Goal: Task Accomplishment & Management: Use online tool/utility

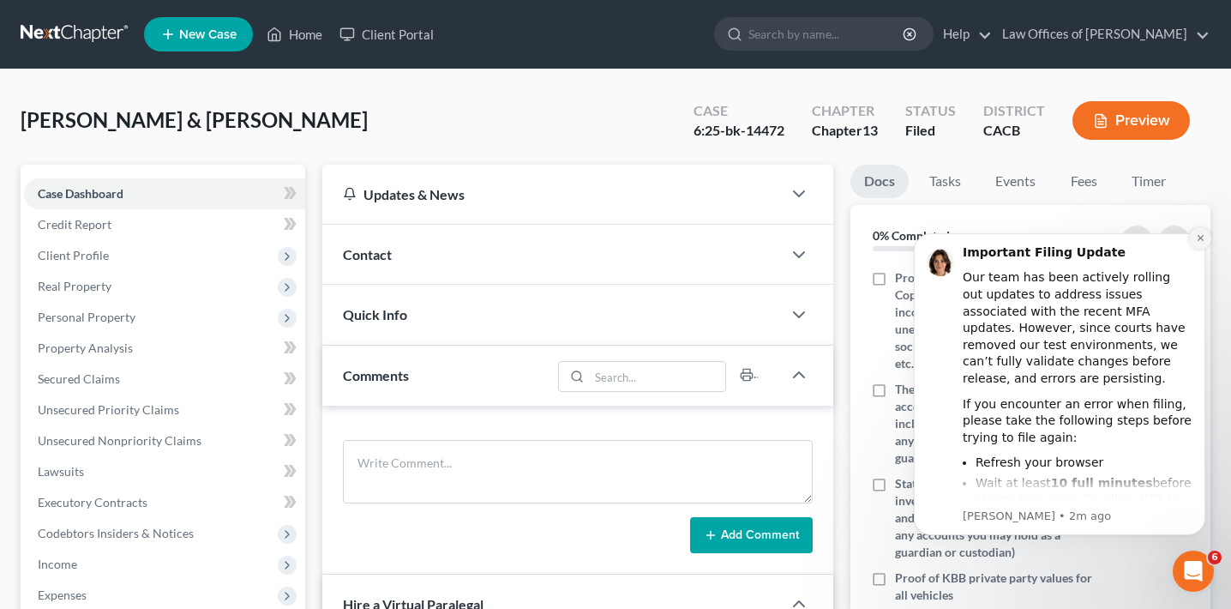
click at [1200, 241] on icon "Dismiss notification" at bounding box center [1200, 237] width 9 height 9
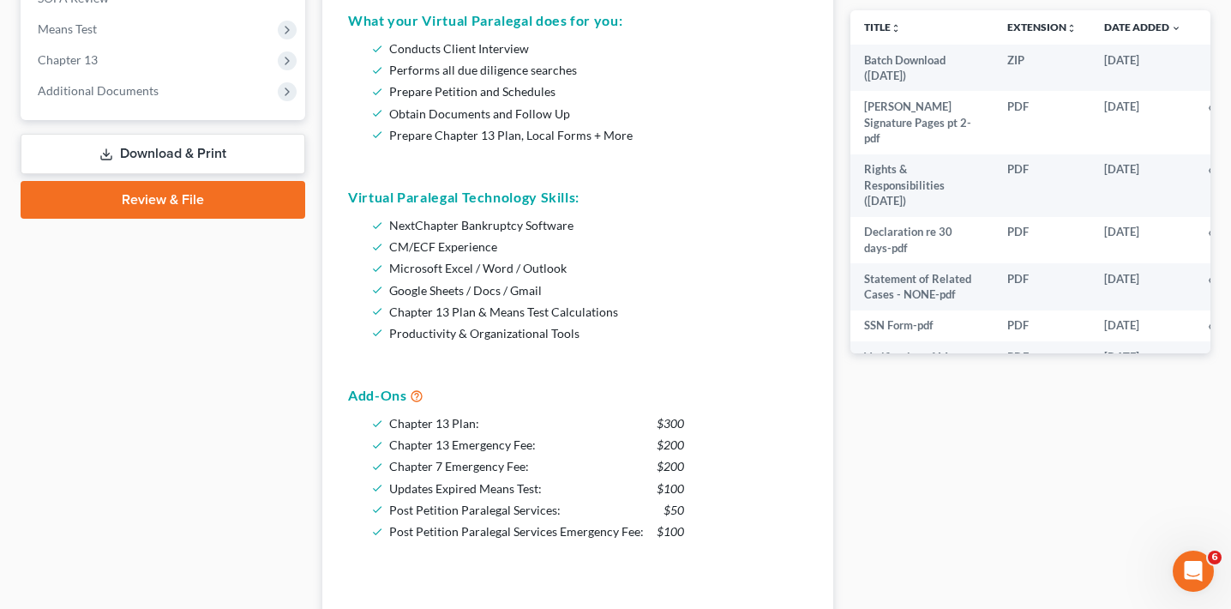
click at [218, 148] on link "Download & Print" at bounding box center [163, 154] width 285 height 40
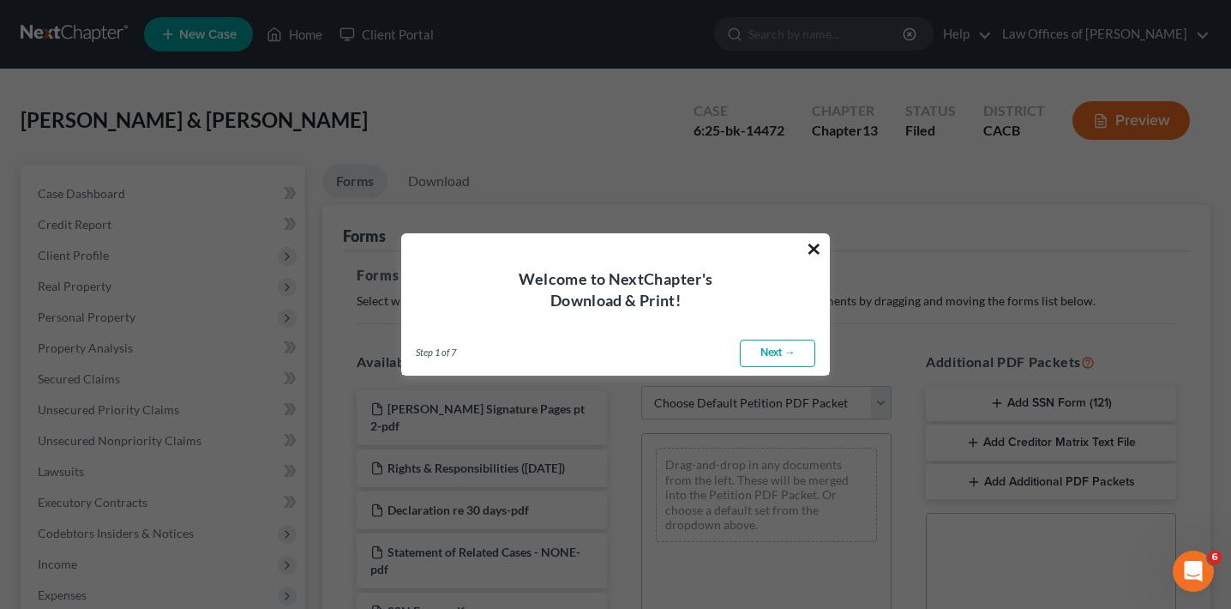
click at [820, 245] on button "×" at bounding box center [814, 248] width 16 height 27
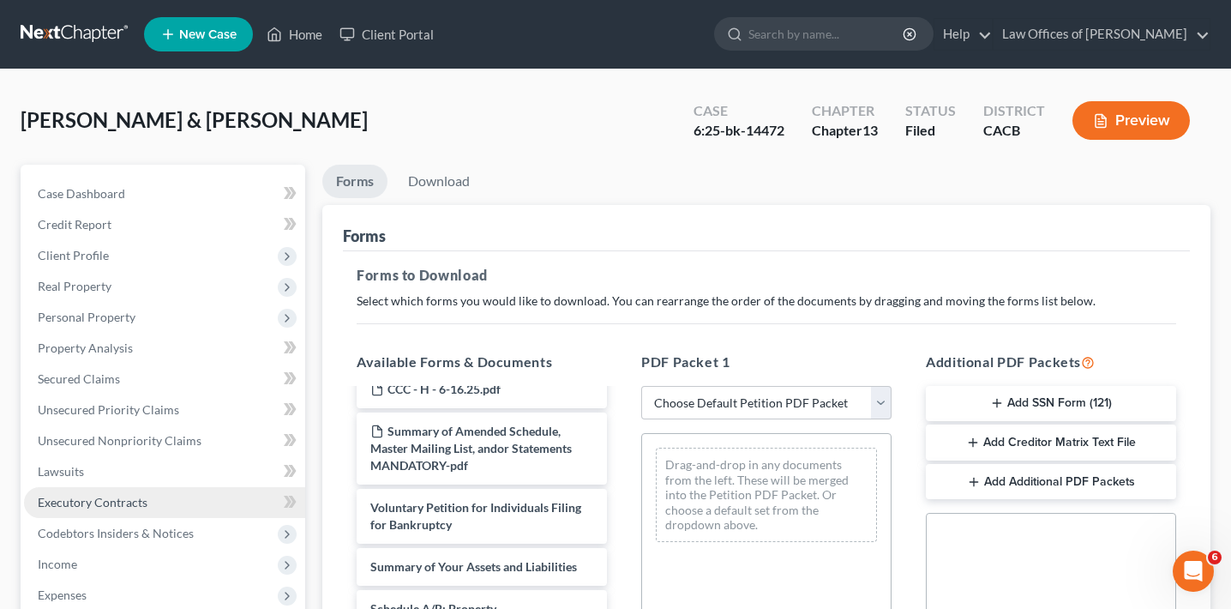
scroll to position [449, 0]
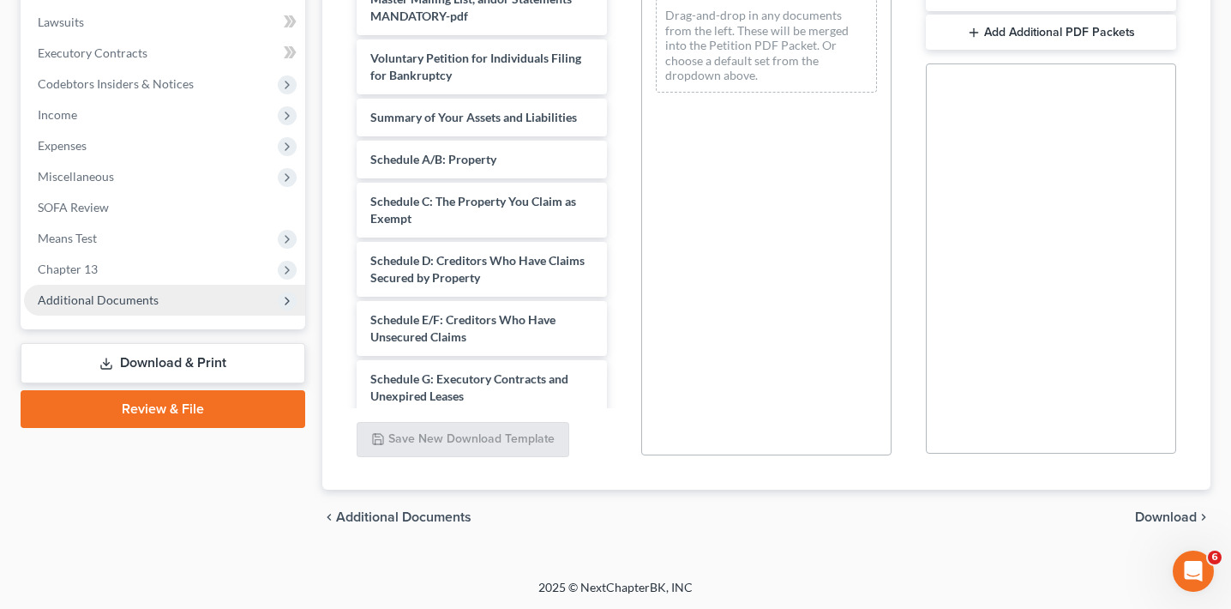
click at [147, 304] on span "Additional Documents" at bounding box center [98, 299] width 121 height 15
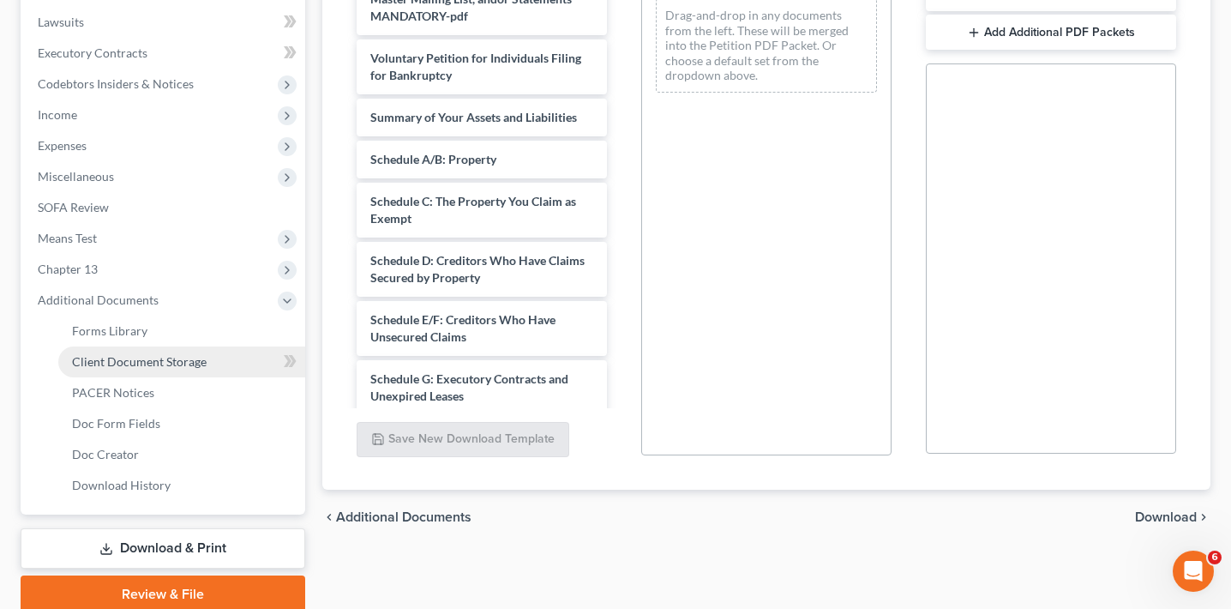
click at [186, 363] on span "Client Document Storage" at bounding box center [139, 361] width 135 height 15
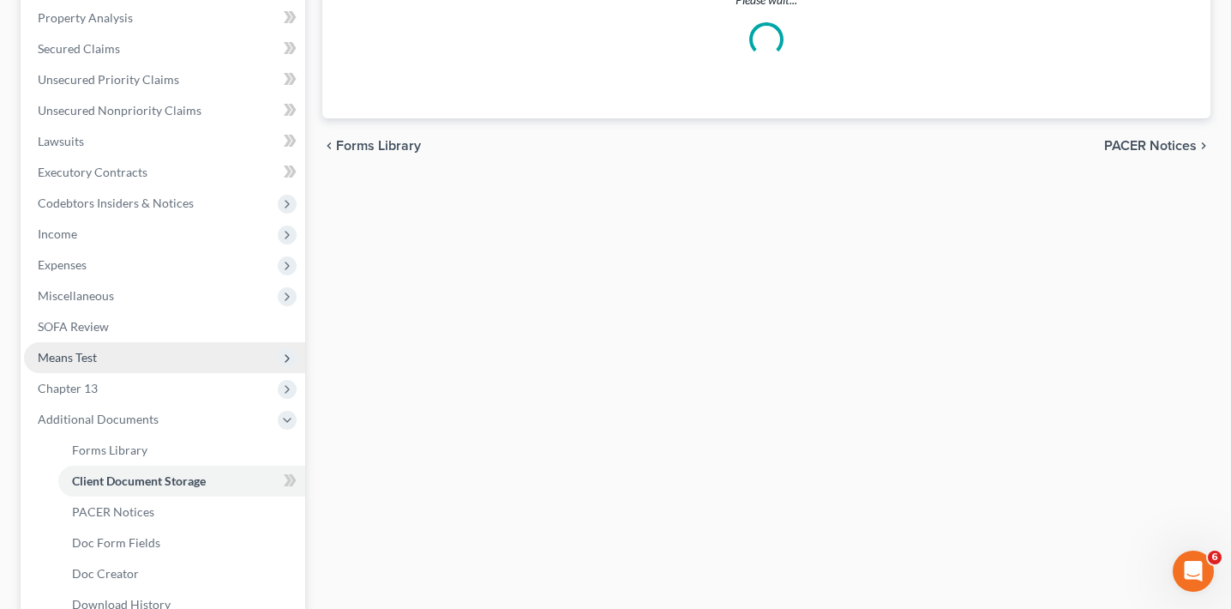
select select "72"
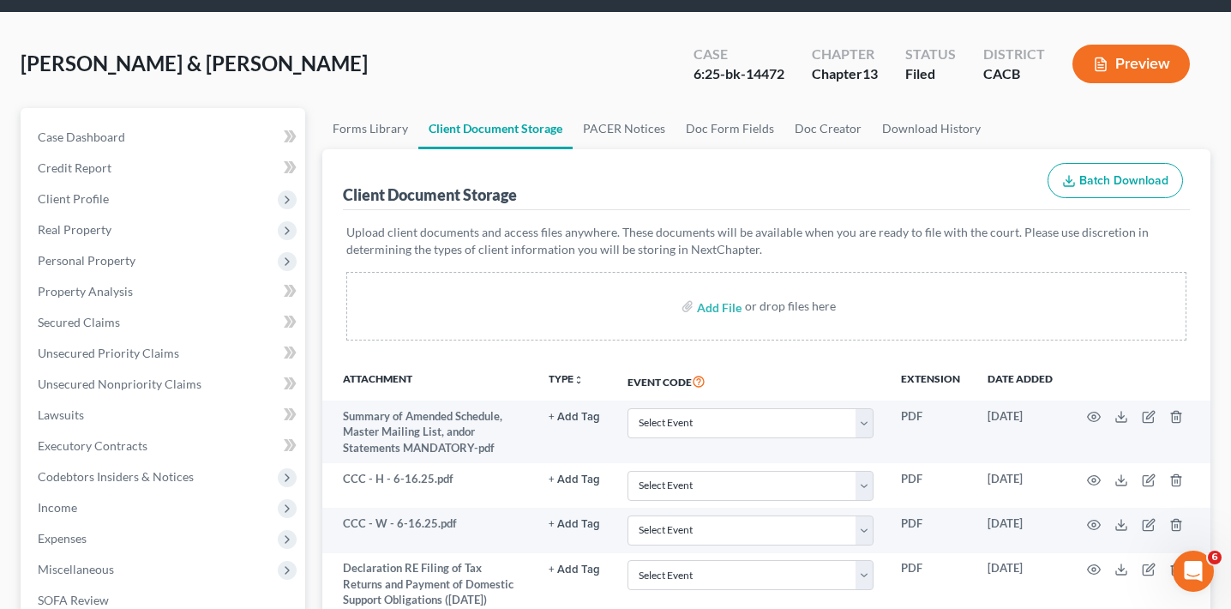
scroll to position [61, 0]
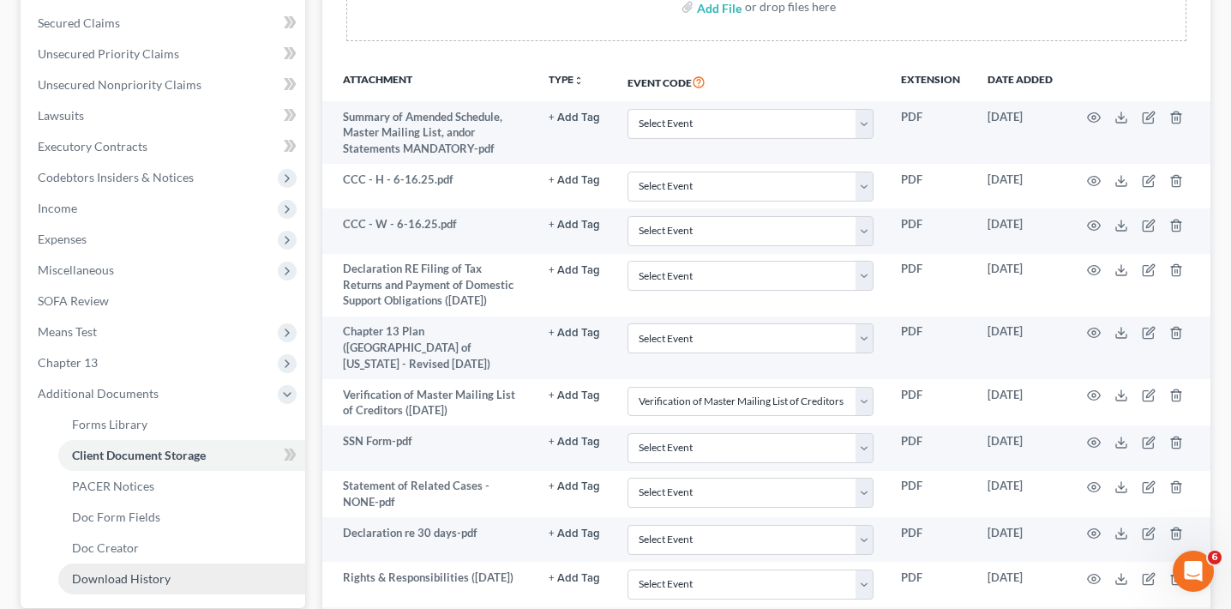
click at [178, 568] on link "Download History" at bounding box center [181, 578] width 247 height 31
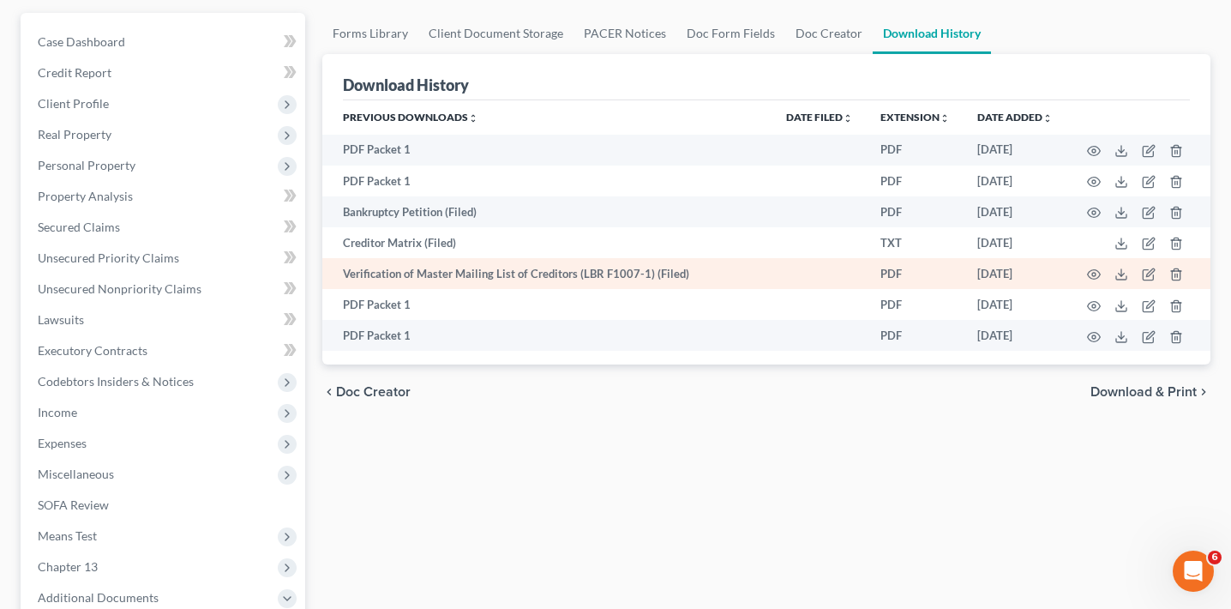
scroll to position [161, 0]
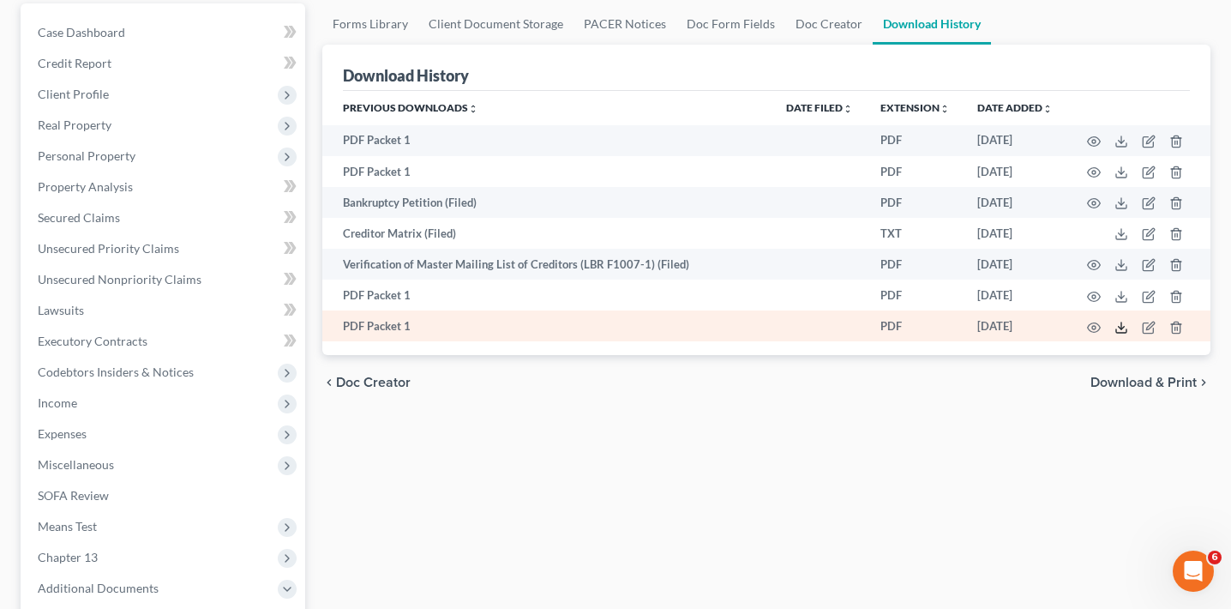
click at [1119, 325] on icon at bounding box center [1121, 328] width 14 height 14
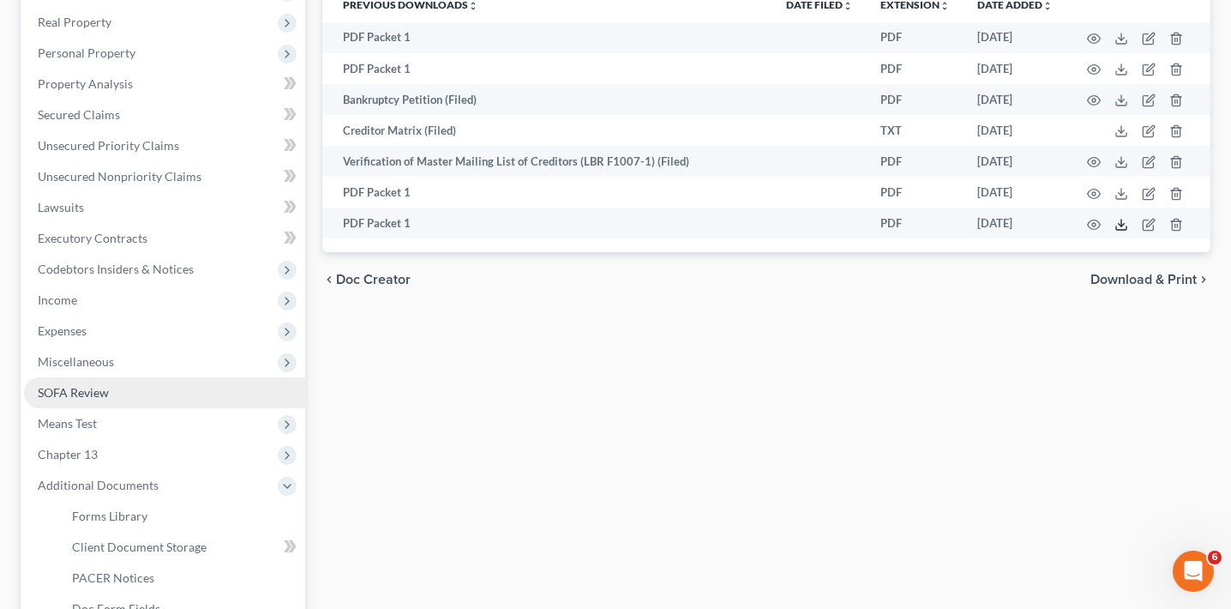
scroll to position [261, 0]
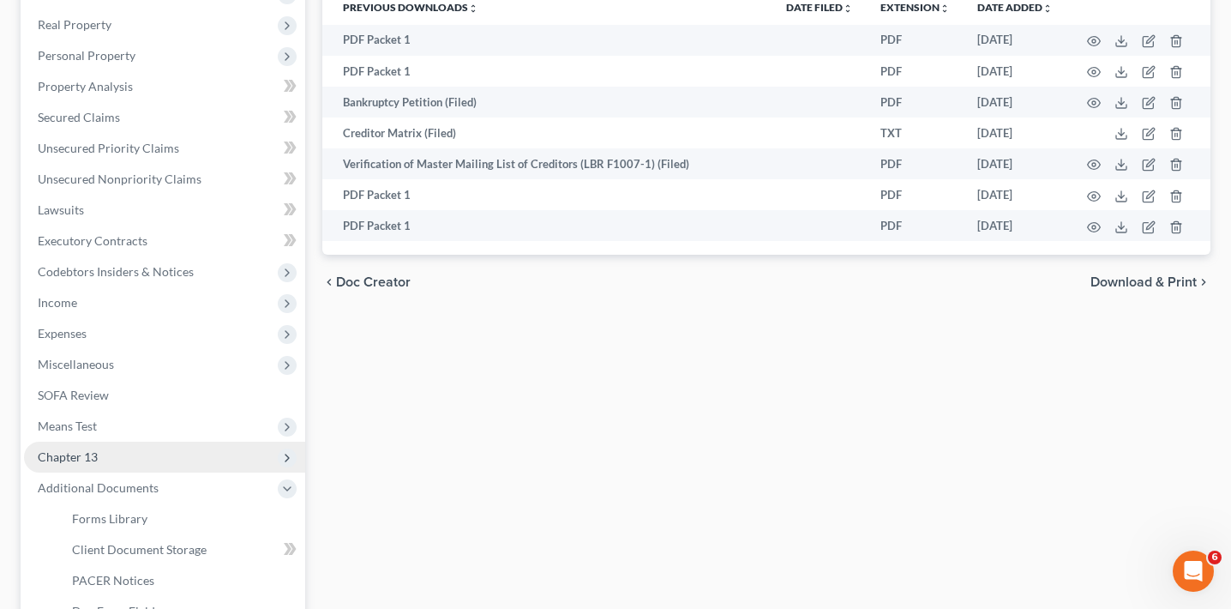
click at [106, 447] on span "Chapter 13" at bounding box center [164, 456] width 281 height 31
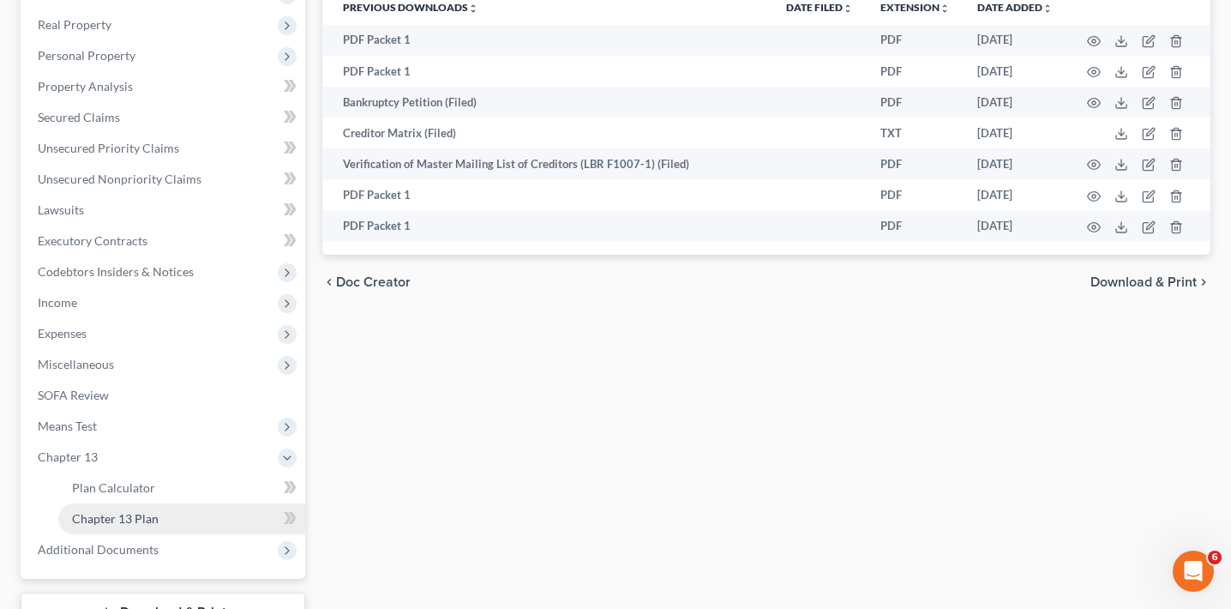
click at [195, 516] on link "Chapter 13 Plan" at bounding box center [181, 518] width 247 height 31
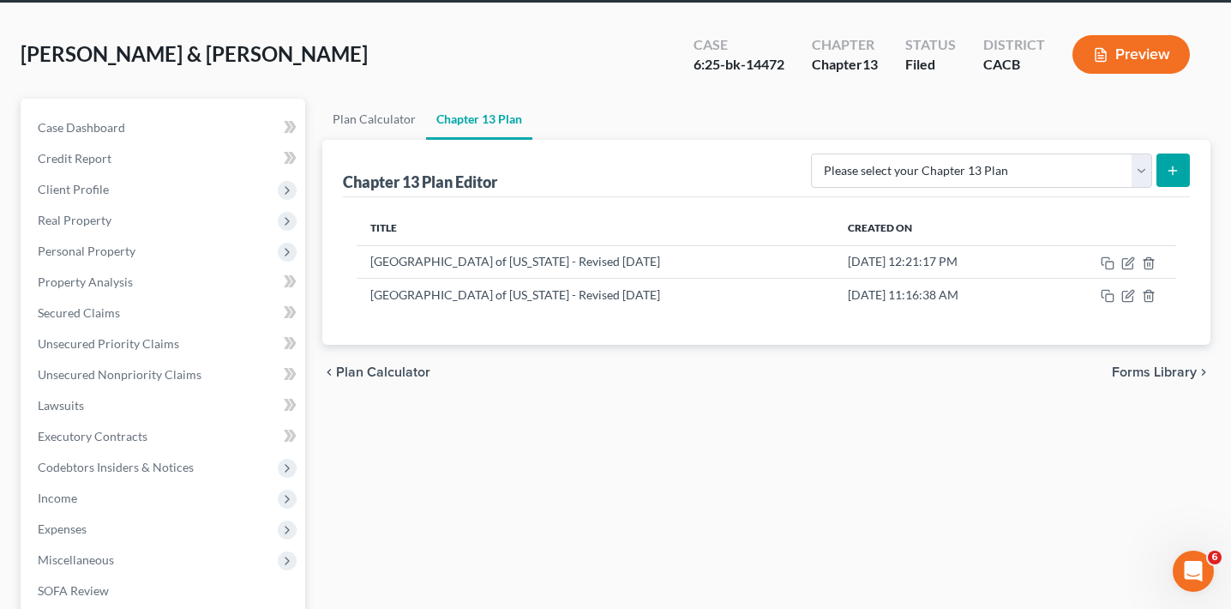
scroll to position [71, 0]
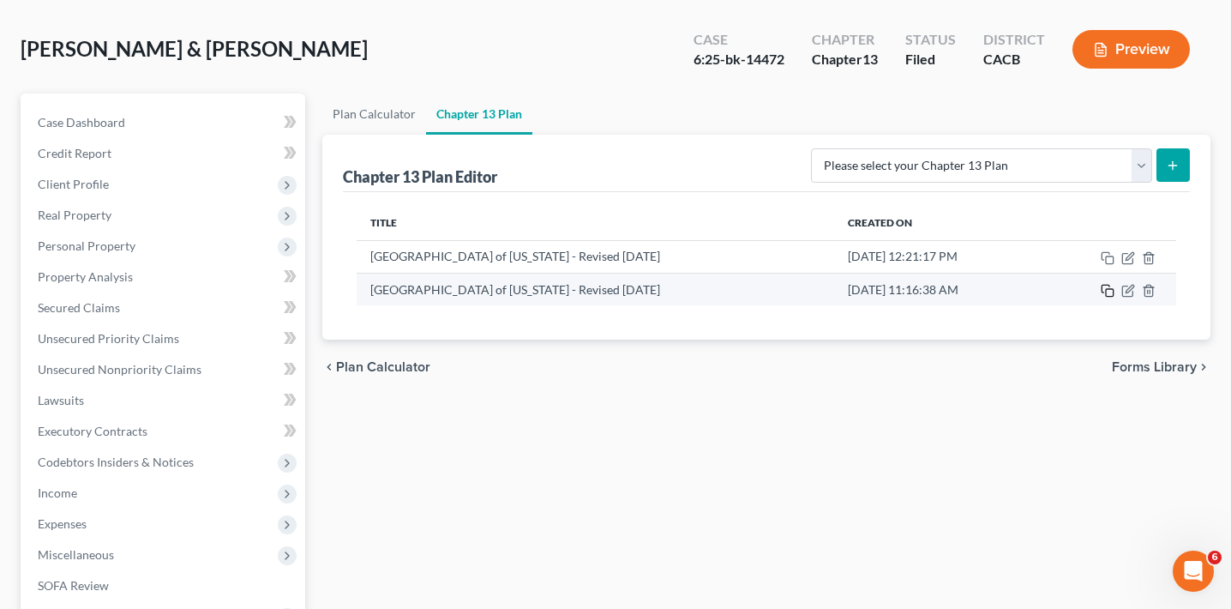
click at [1107, 293] on icon "button" at bounding box center [1108, 291] width 14 height 14
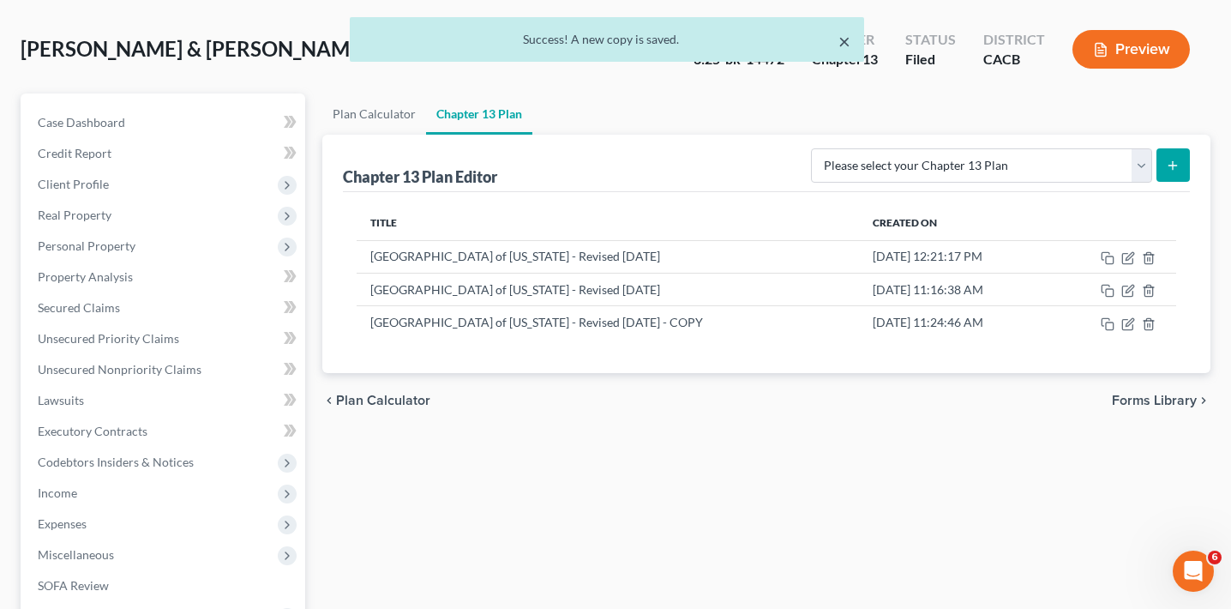
click at [846, 39] on button "×" at bounding box center [844, 41] width 12 height 21
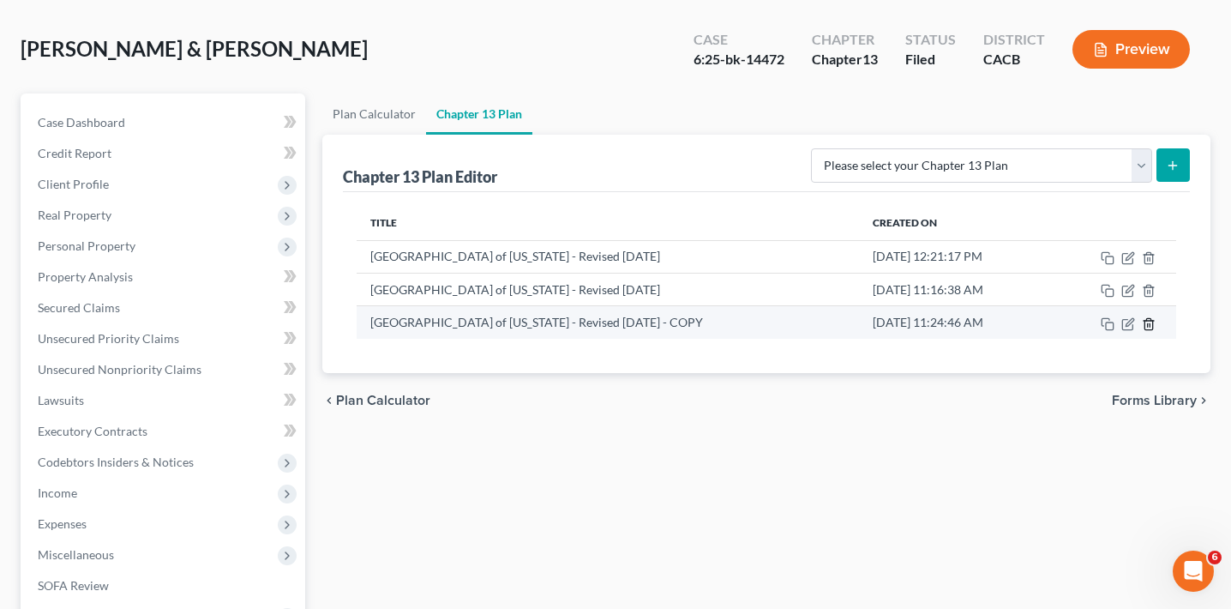
click at [1150, 321] on icon "button" at bounding box center [1149, 324] width 14 height 14
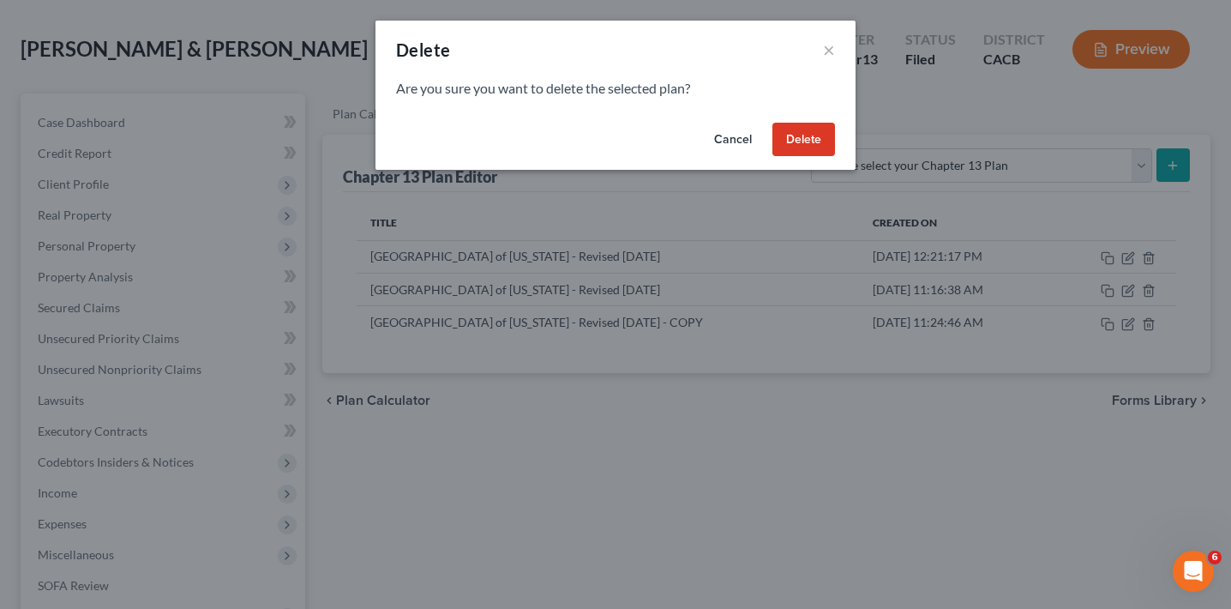
click at [806, 131] on button "Delete" at bounding box center [803, 140] width 63 height 34
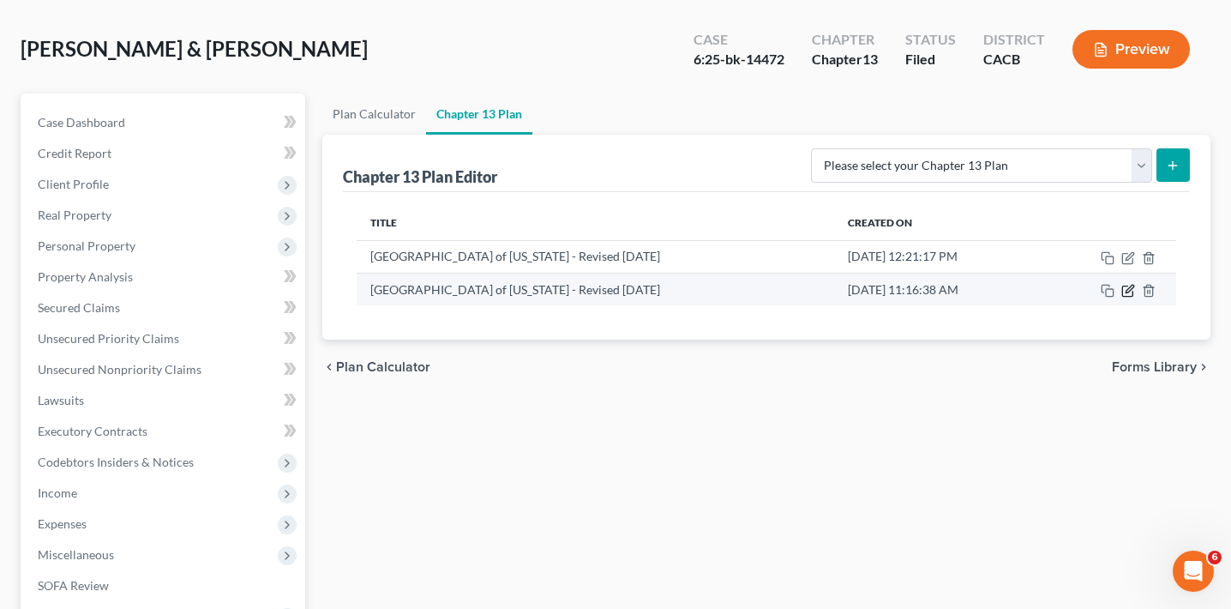
click at [1125, 291] on icon "button" at bounding box center [1129, 289] width 8 height 8
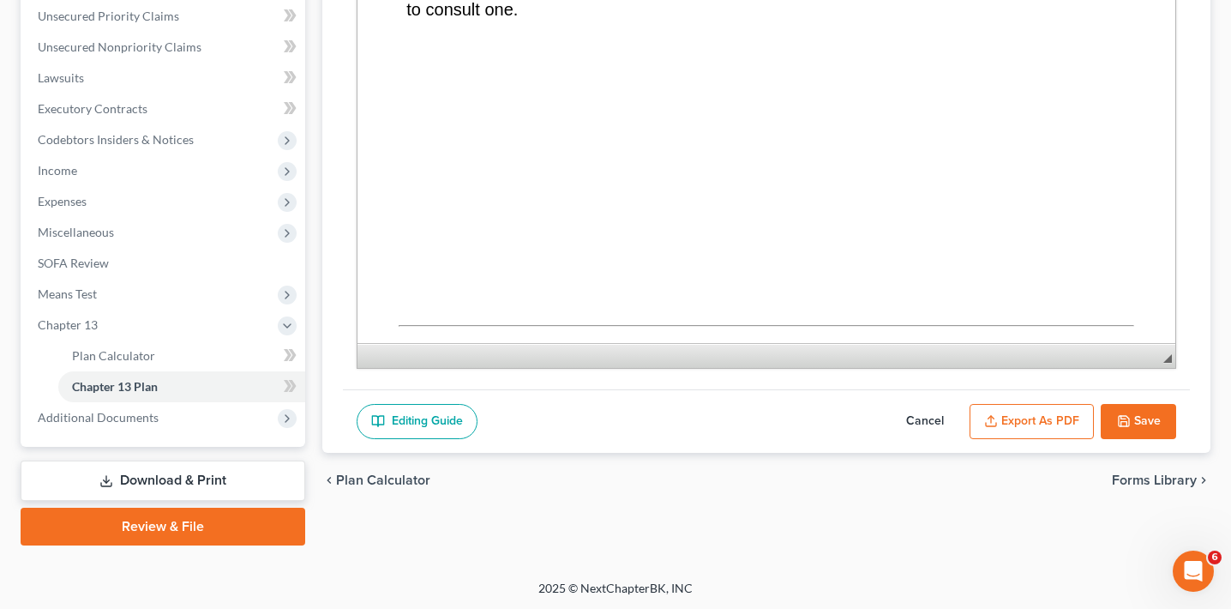
scroll to position [1648, 0]
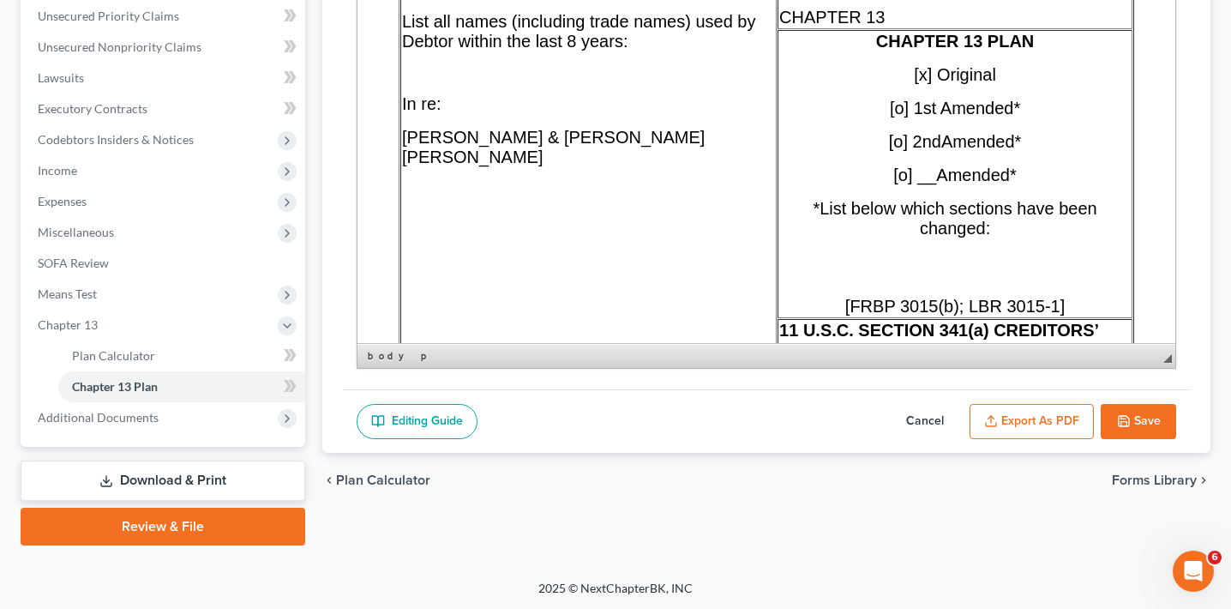
scroll to position [528, 0]
click at [1048, 416] on button "Export as PDF" at bounding box center [1031, 422] width 124 height 36
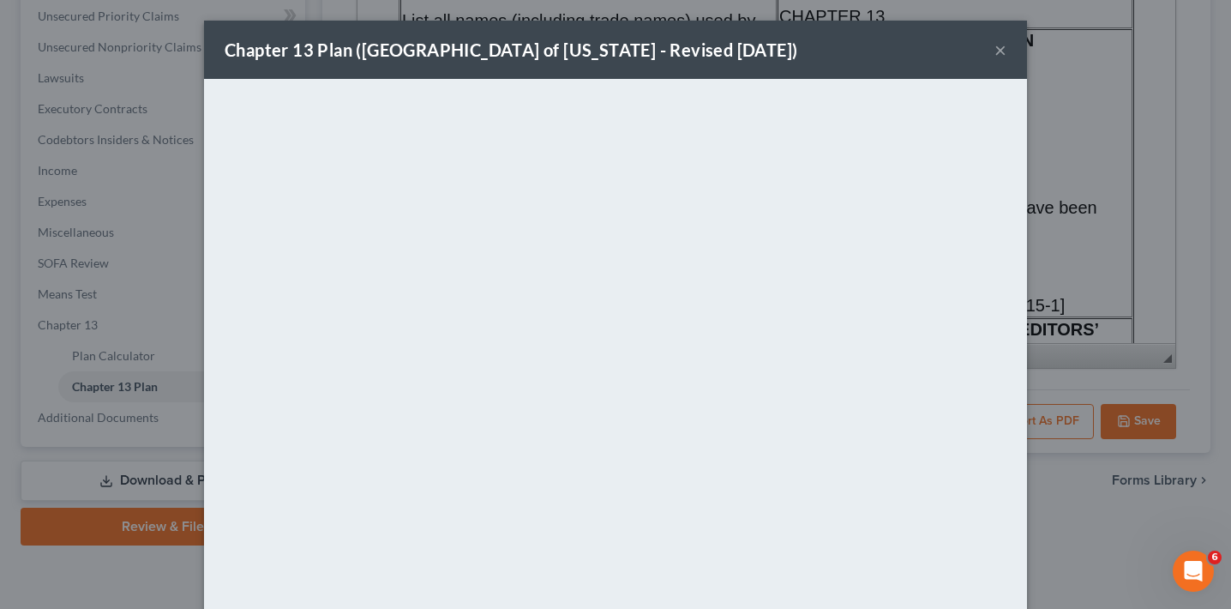
click at [1002, 46] on button "×" at bounding box center [1000, 49] width 12 height 21
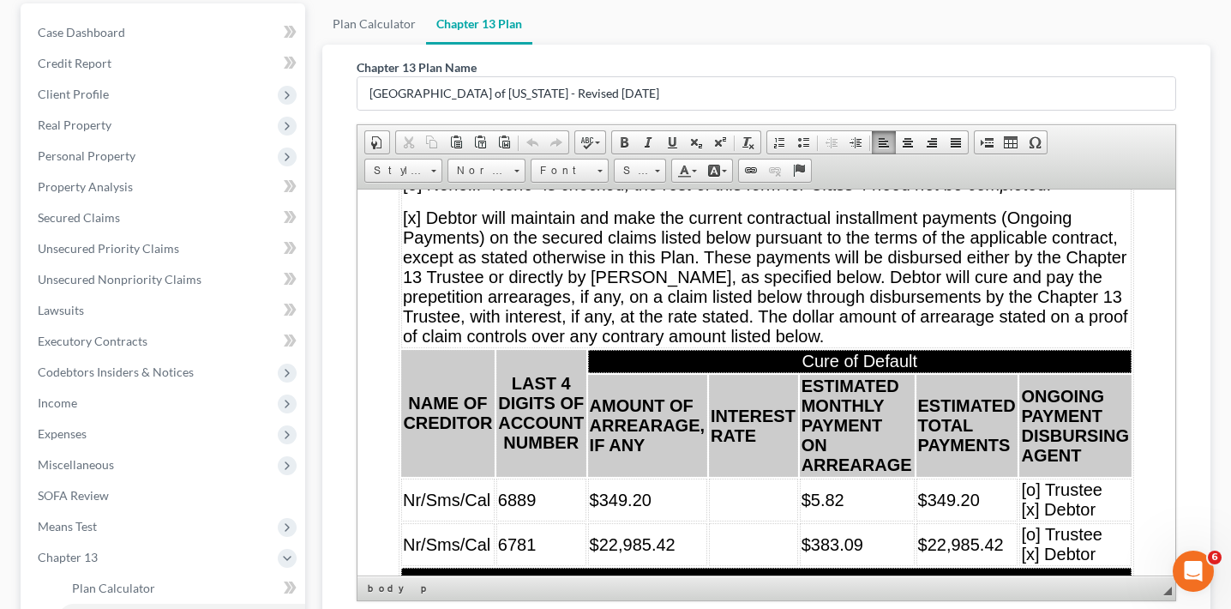
scroll to position [12510, 0]
